Goal: Find specific page/section: Find specific page/section

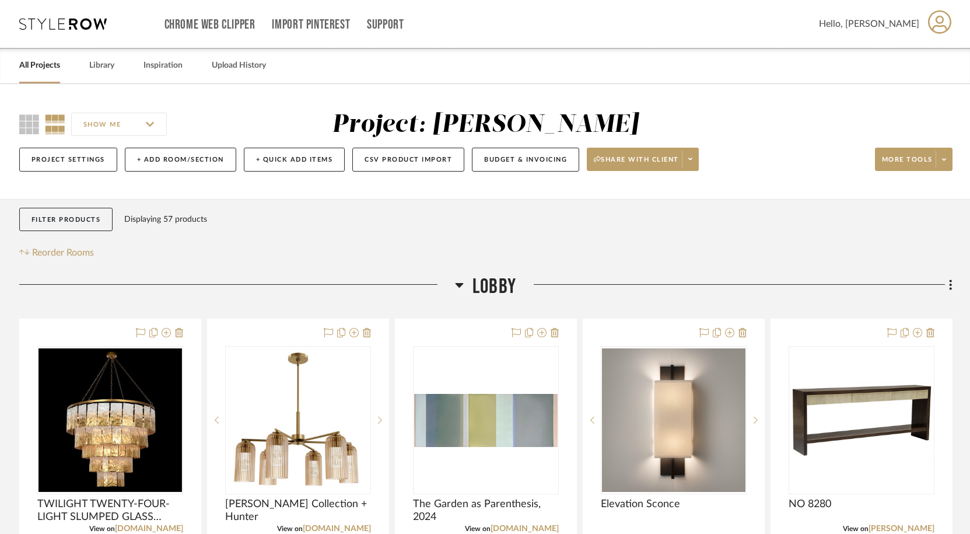
click at [36, 66] on link "All Projects" at bounding box center [39, 66] width 41 height 16
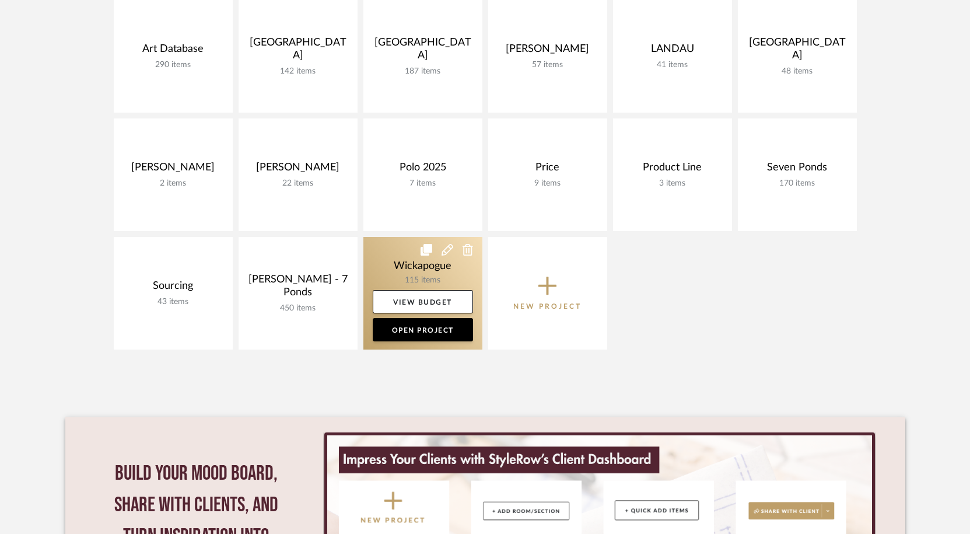
scroll to position [408, 0]
click at [418, 273] on link at bounding box center [422, 292] width 119 height 113
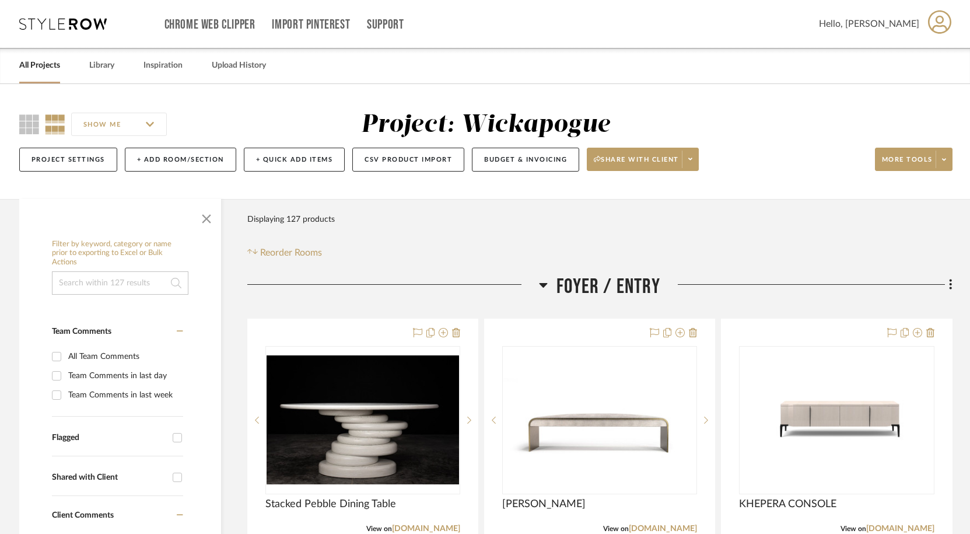
click at [123, 277] on input at bounding box center [120, 282] width 136 height 23
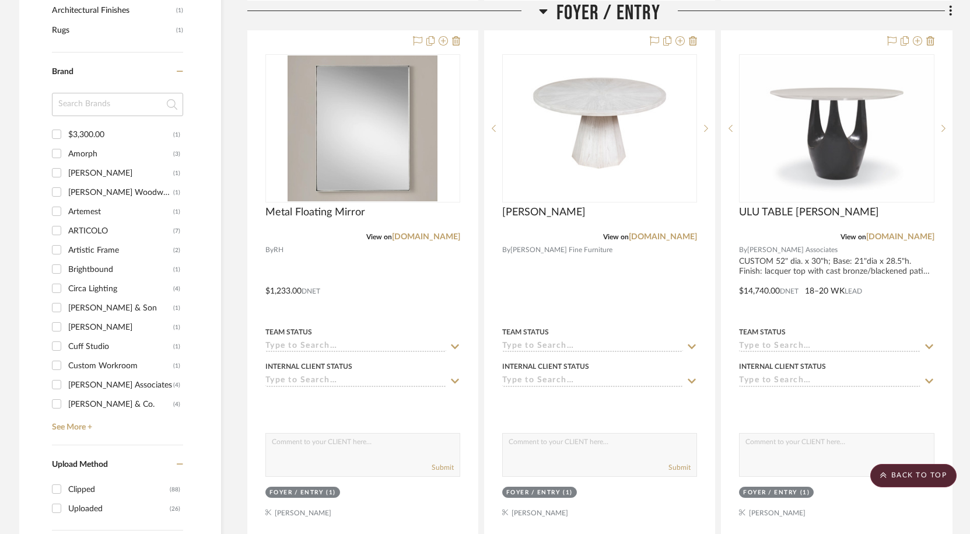
scroll to position [844, 0]
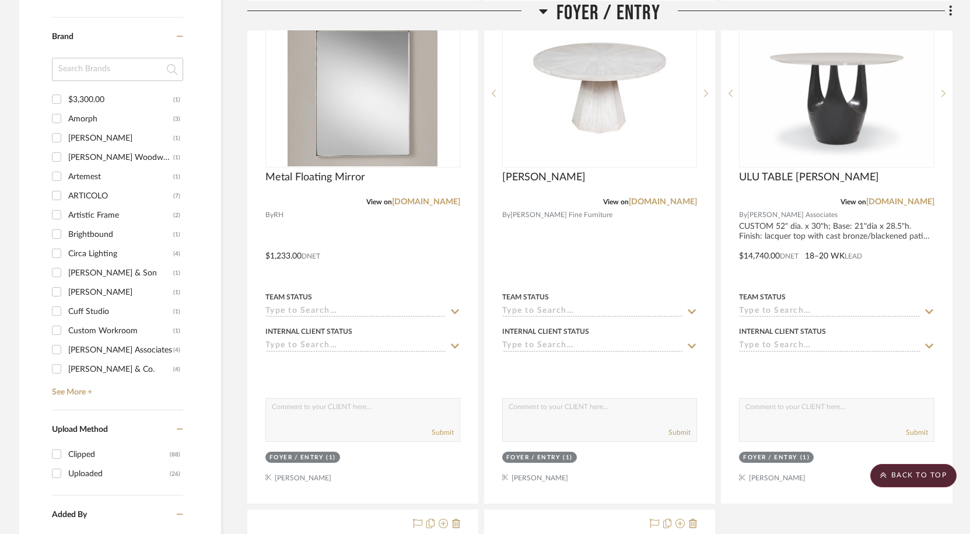
click at [78, 397] on div "Brand $3,300.00 (1) Amorph (3) [PERSON_NAME] (1) [PERSON_NAME] Woodwork (1) Art…" at bounding box center [117, 213] width 131 height 392
click at [79, 395] on link "See More +" at bounding box center [116, 387] width 134 height 19
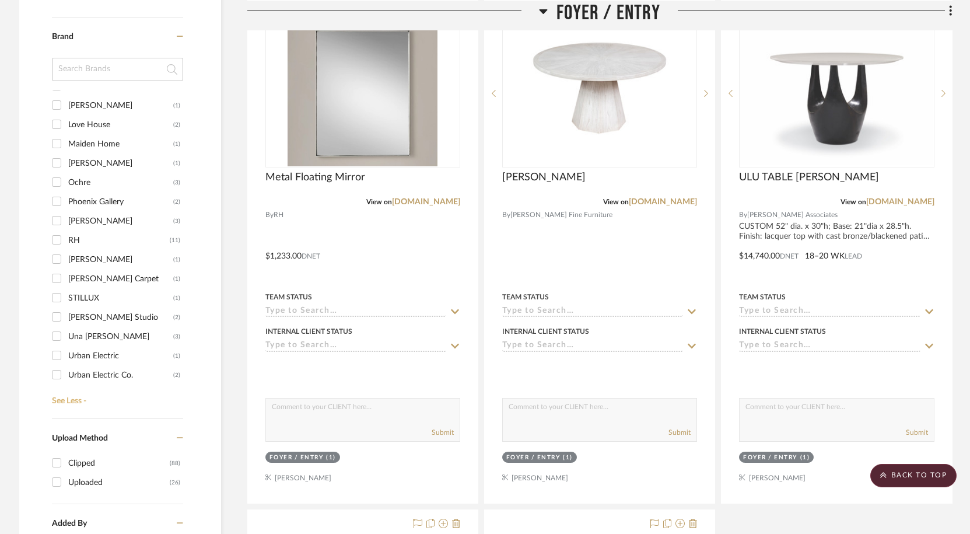
scroll to position [665, 0]
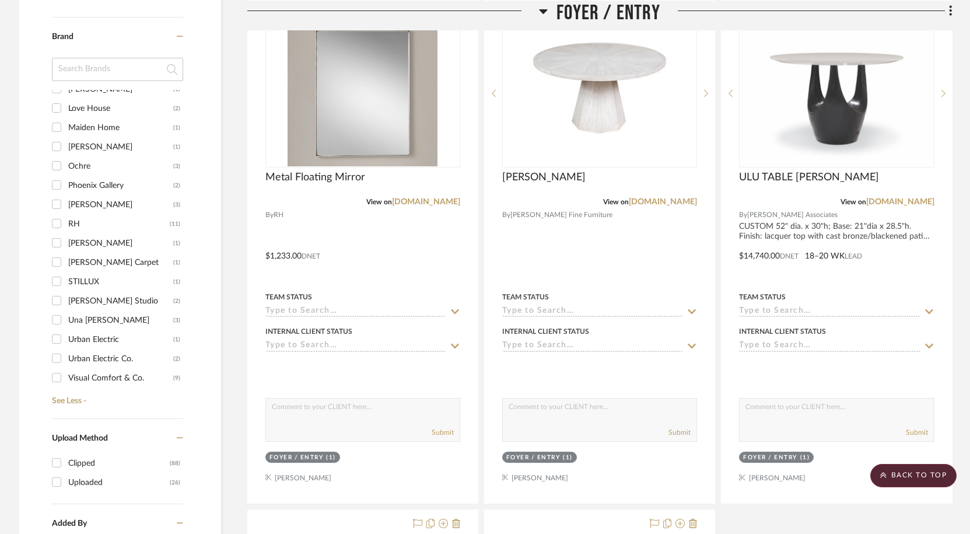
click at [92, 299] on div "[PERSON_NAME] Studio" at bounding box center [120, 301] width 105 height 19
click at [66, 299] on input "[PERSON_NAME] Studio (2)" at bounding box center [56, 300] width 19 height 19
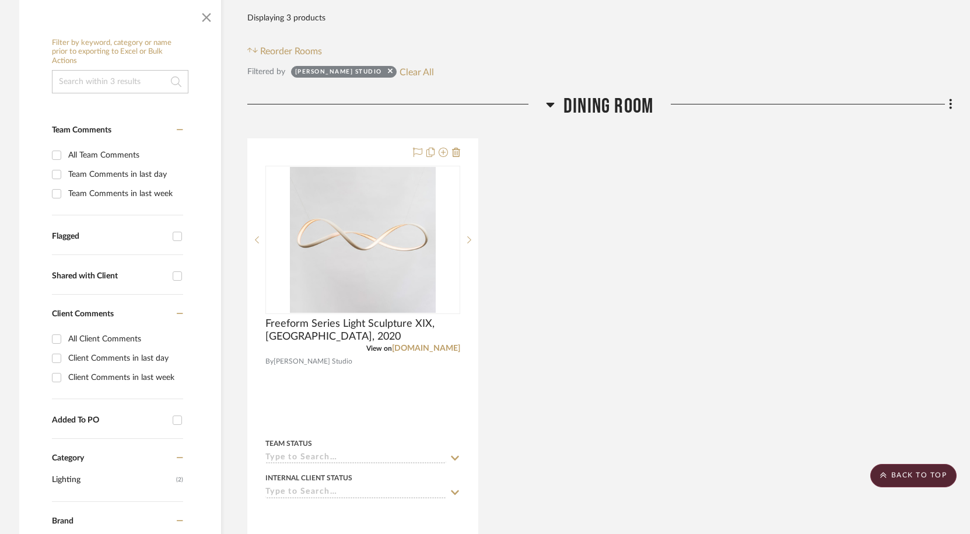
scroll to position [0, 0]
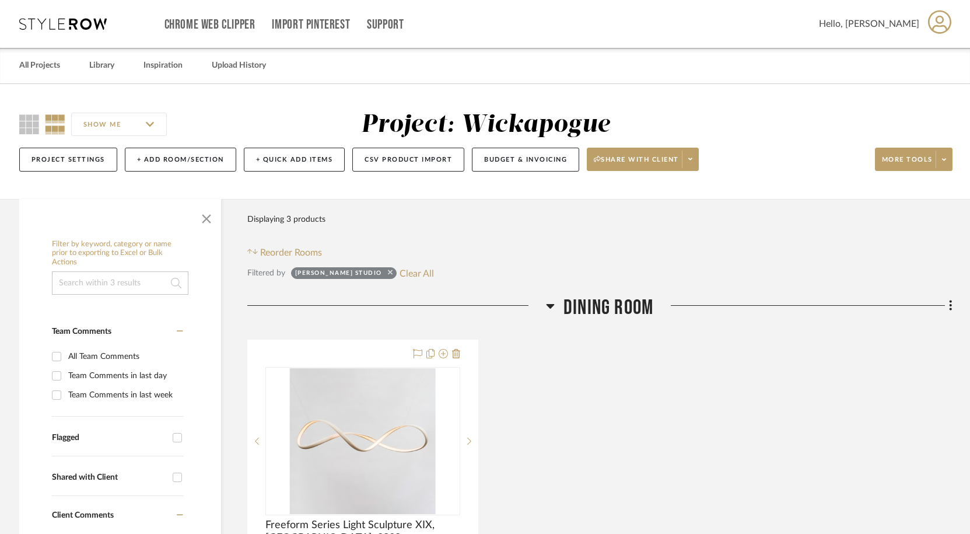
click at [388, 270] on icon at bounding box center [390, 272] width 5 height 8
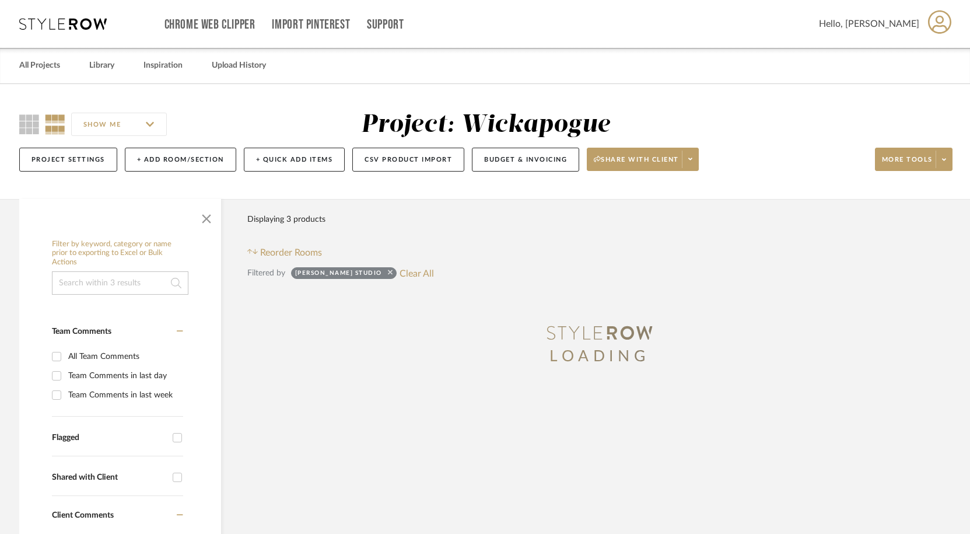
checkbox input "false"
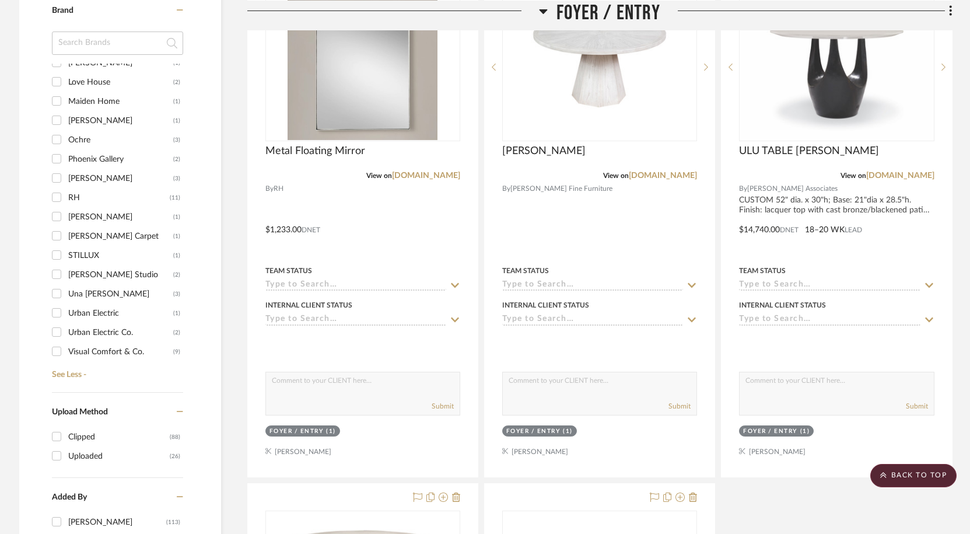
scroll to position [872, 0]
click at [57, 138] on input "Ochre (3)" at bounding box center [56, 137] width 19 height 19
checkbox input "true"
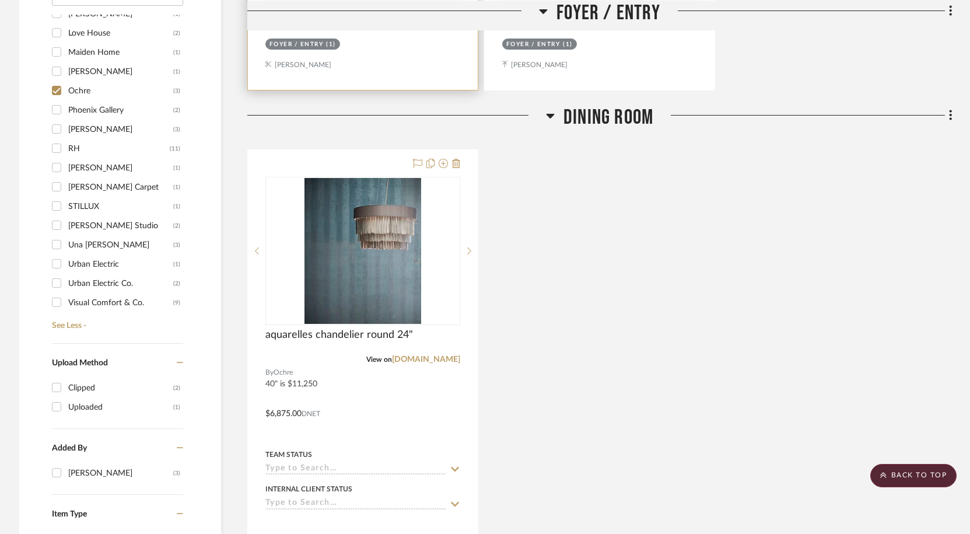
scroll to position [874, 0]
